Goal: Task Accomplishment & Management: Manage account settings

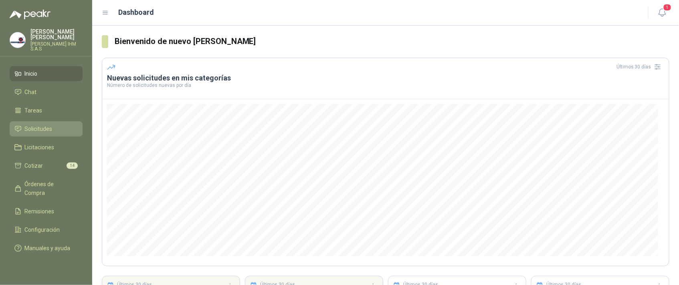
click at [32, 125] on span "Solicitudes" at bounding box center [39, 129] width 28 height 9
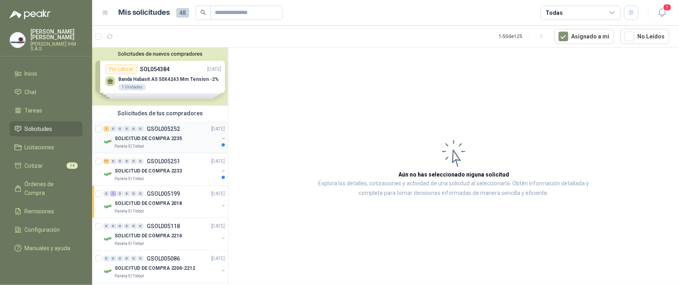
click at [141, 140] on p "SOLICITUD DE COMPRA 2235" at bounding box center [148, 139] width 67 height 8
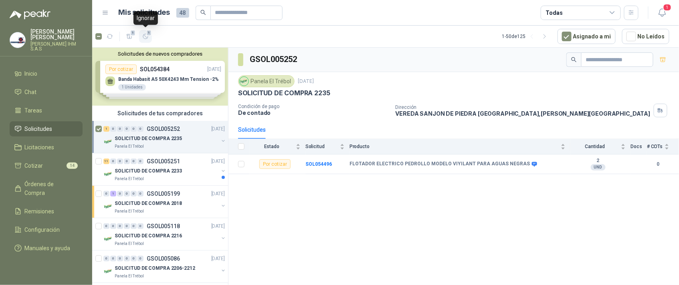
click at [147, 36] on icon "button" at bounding box center [145, 36] width 7 height 7
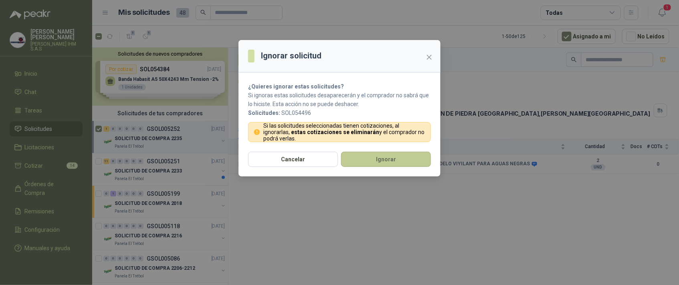
click at [398, 158] on button "Ignorar" at bounding box center [386, 159] width 90 height 15
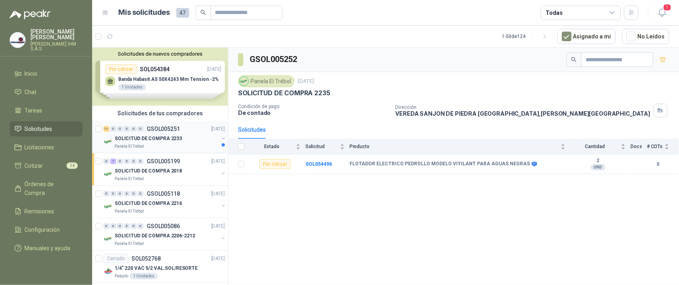
click at [150, 139] on p "SOLICITUD DE COMPRA 2233" at bounding box center [148, 139] width 67 height 8
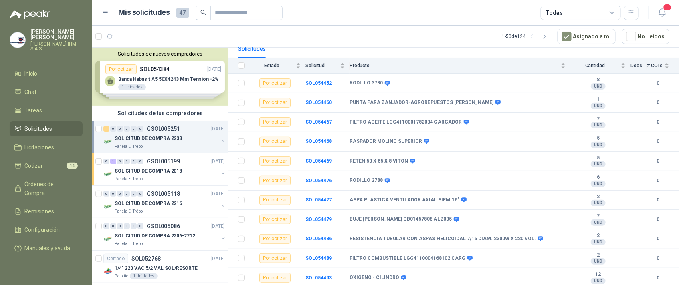
scroll to position [108, 0]
click at [146, 37] on icon "button" at bounding box center [145, 36] width 5 height 5
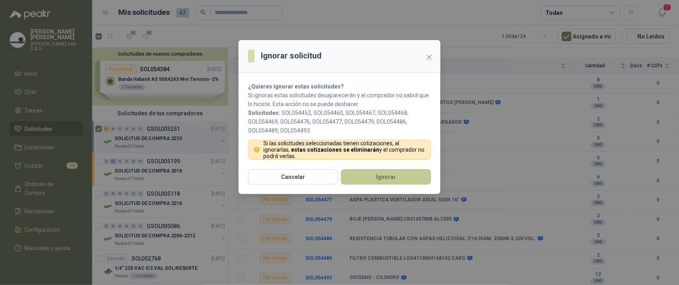
click at [398, 174] on button "Ignorar" at bounding box center [386, 177] width 90 height 15
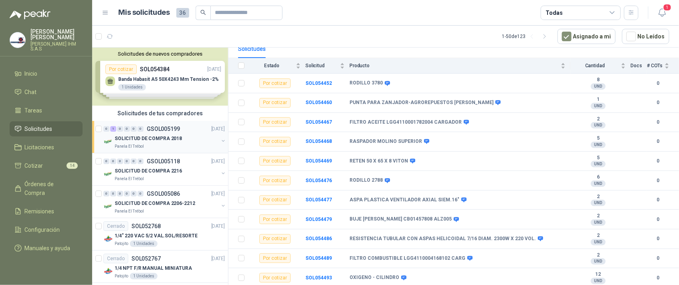
click at [136, 139] on p "SOLICITUD DE COMPRA 2018" at bounding box center [148, 139] width 67 height 8
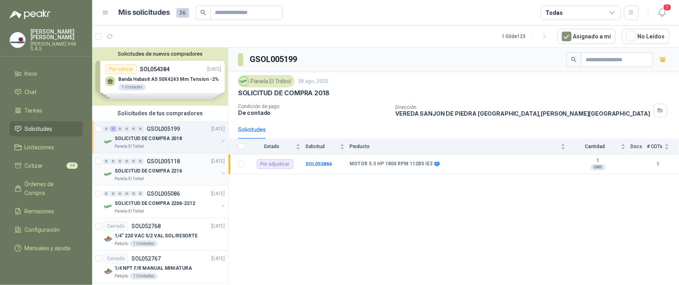
click at [121, 175] on p "SOLICITUD DE COMPRA 2216" at bounding box center [148, 172] width 67 height 8
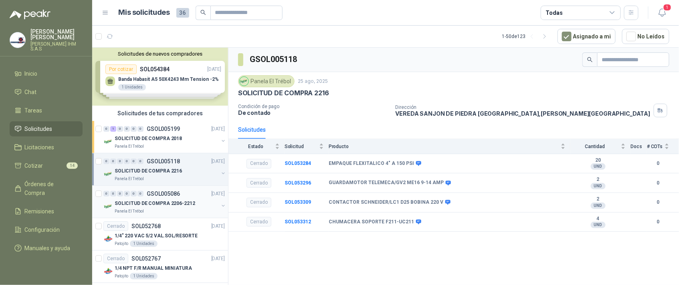
click at [159, 208] on p "SOLICITUD DE COMPRA 2206-2212" at bounding box center [155, 204] width 81 height 8
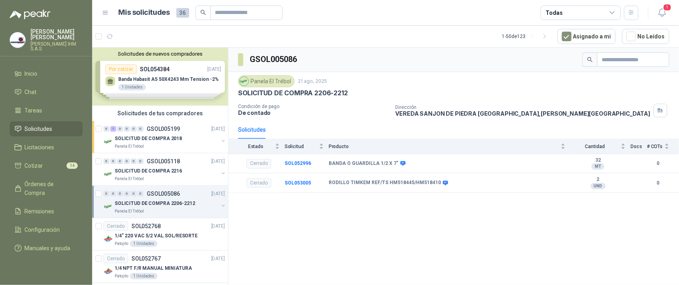
scroll to position [60, 0]
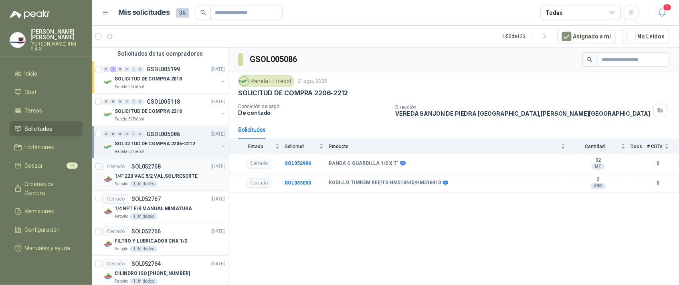
click at [162, 180] on p "1/4" 220 VAC 5/2 VAL.SOL/RESORTE" at bounding box center [156, 177] width 83 height 8
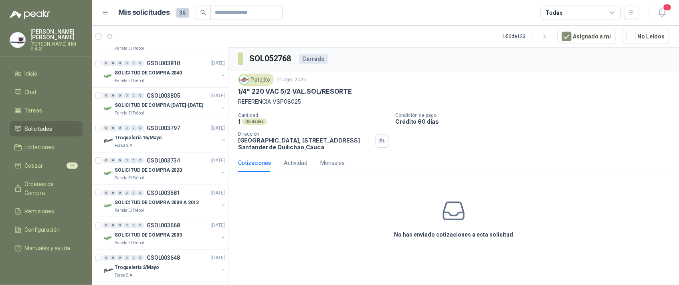
scroll to position [1598, 0]
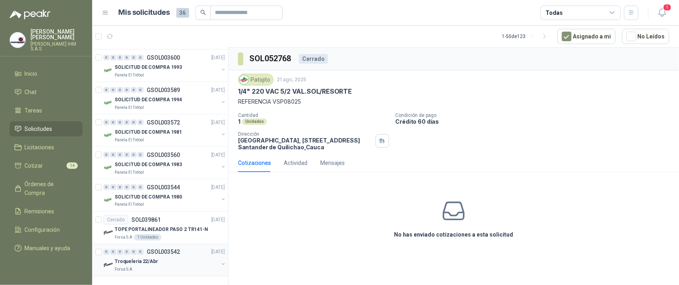
click at [165, 248] on div "0 0 0 0 0 0 GSOL003542 [DATE]" at bounding box center [164, 253] width 123 height 10
